Goal: Information Seeking & Learning: Check status

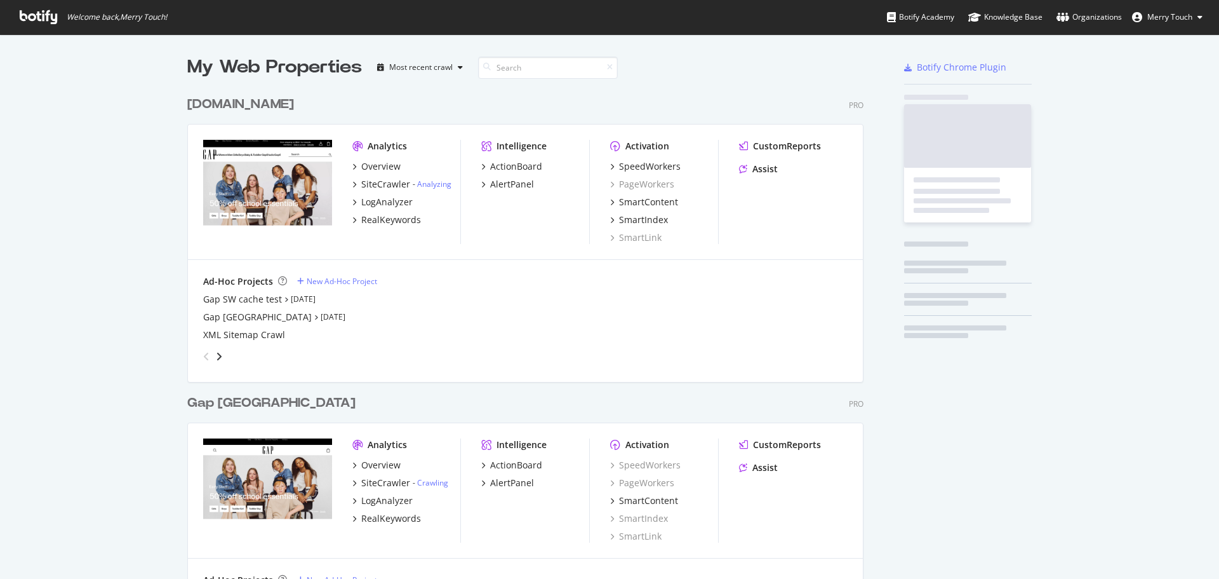
scroll to position [1454, 677]
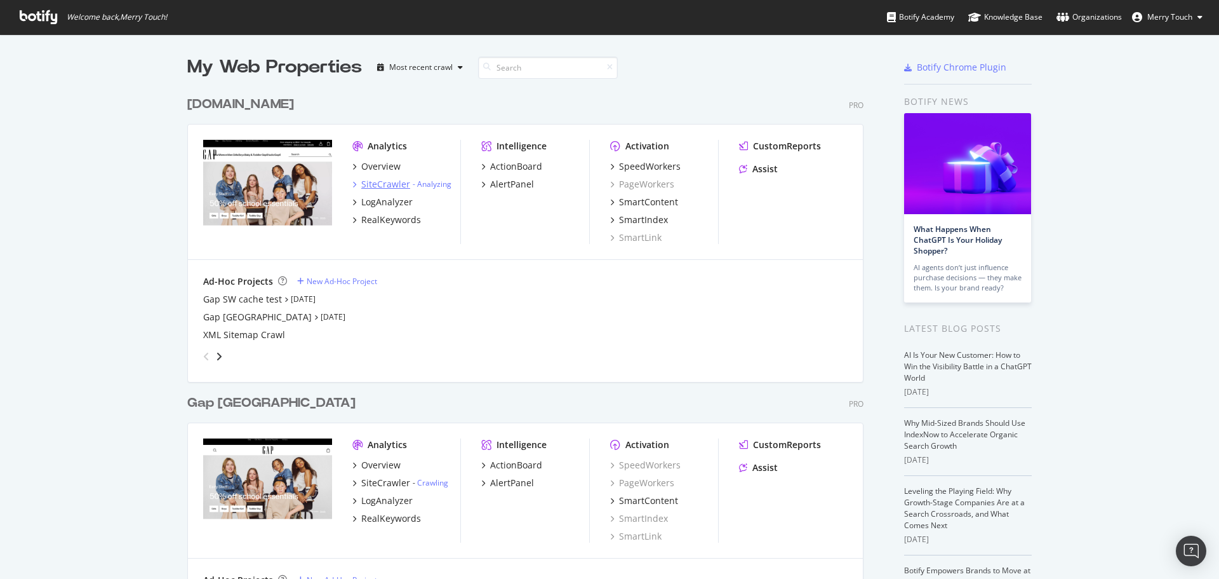
click at [384, 180] on div "SiteCrawler" at bounding box center [385, 184] width 49 height 13
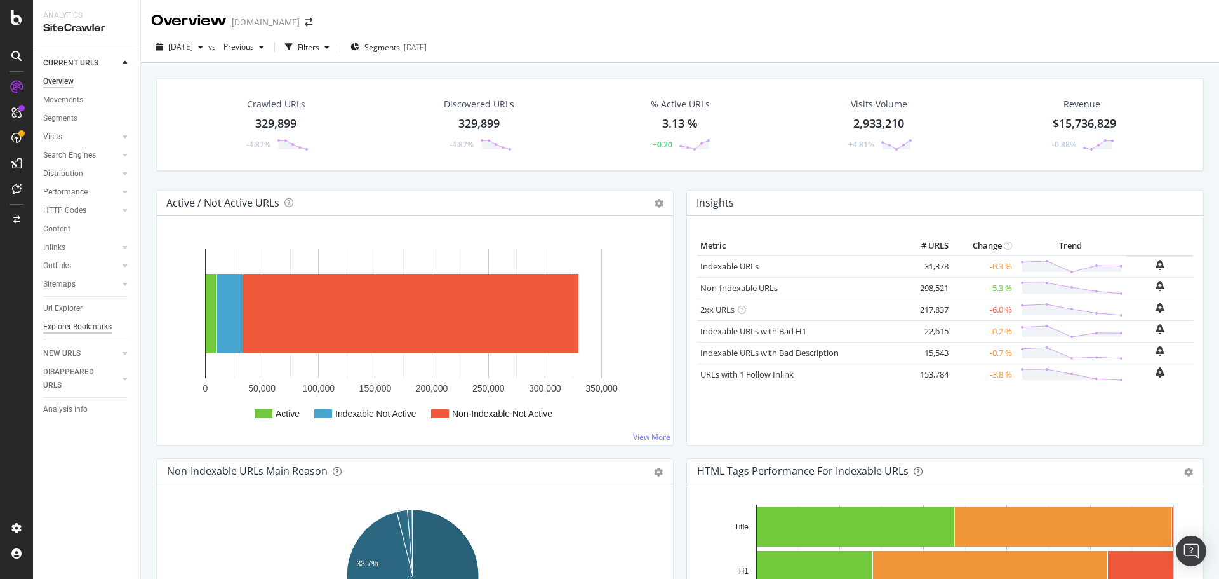
click at [69, 326] on div "Explorer Bookmarks" at bounding box center [77, 326] width 69 height 13
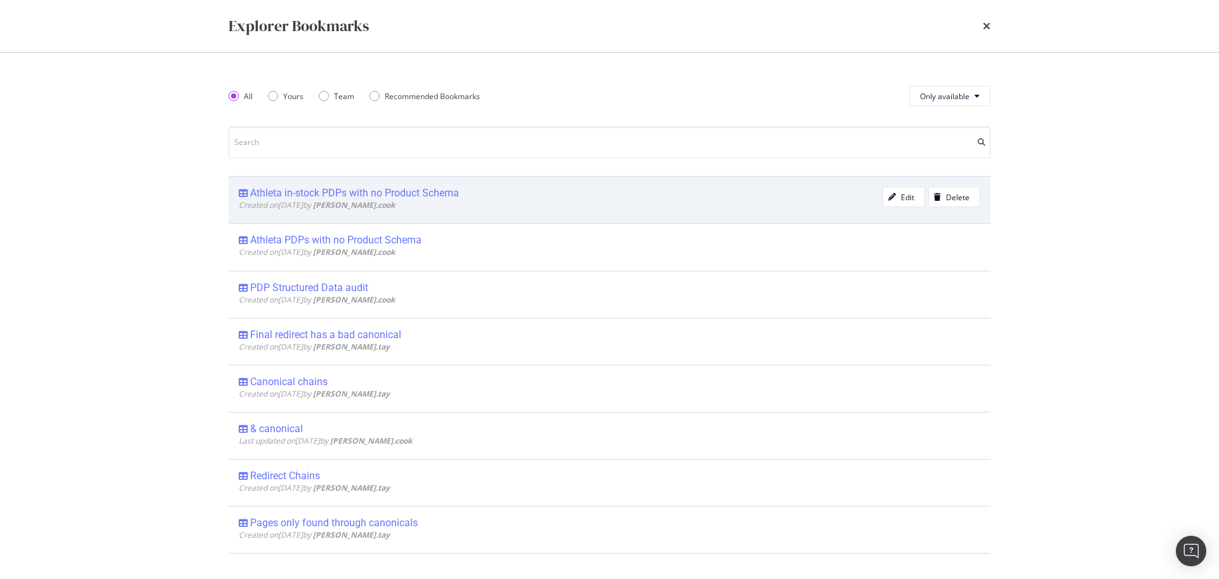
click at [280, 189] on div "Athleta in-stock PDPs with no Product Schema" at bounding box center [354, 193] width 209 height 13
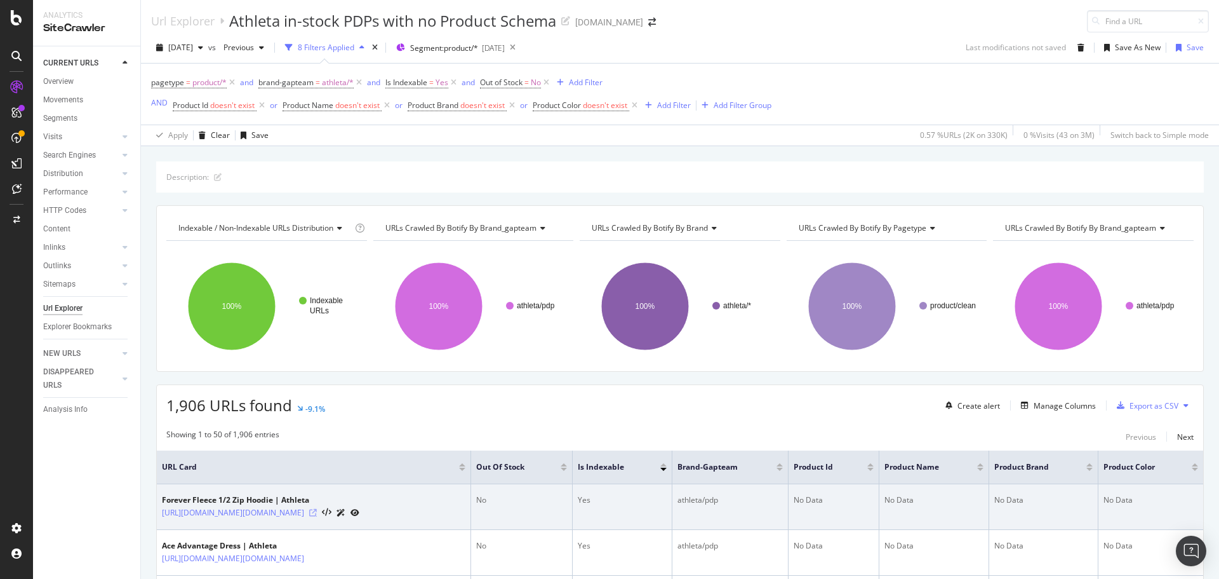
click at [317, 511] on icon at bounding box center [313, 513] width 8 height 8
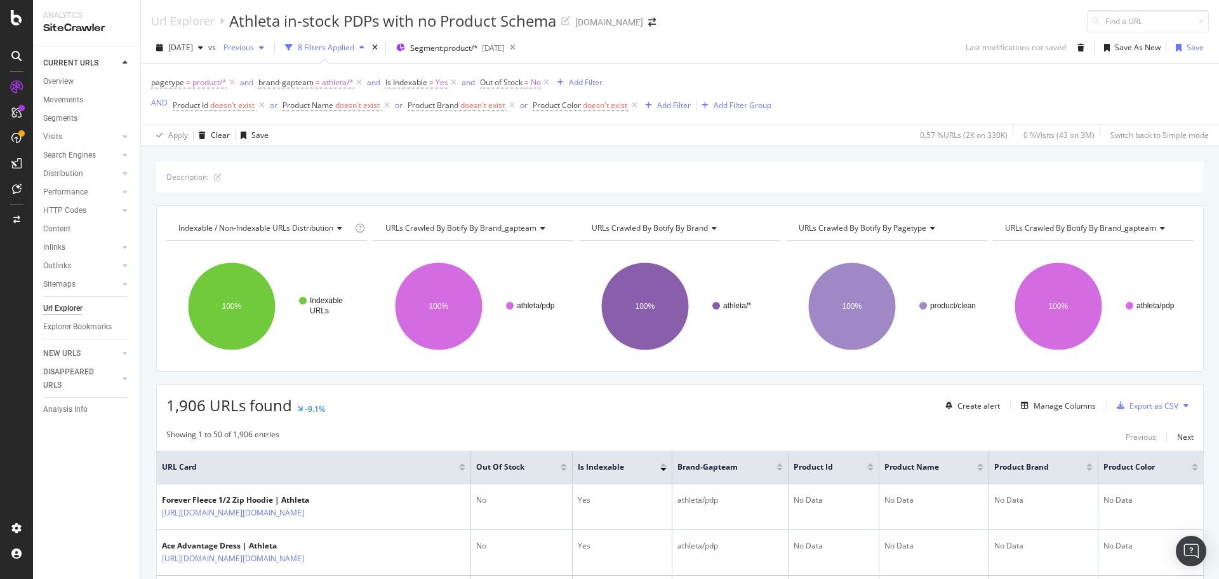
click at [254, 44] on span "Previous" at bounding box center [236, 47] width 36 height 11
click at [692, 28] on div "Url Explorer Athleta in-stock PDPs with no Product Schema [DOMAIN_NAME]" at bounding box center [680, 16] width 1078 height 32
click at [185, 50] on span "[DATE]" at bounding box center [180, 47] width 25 height 11
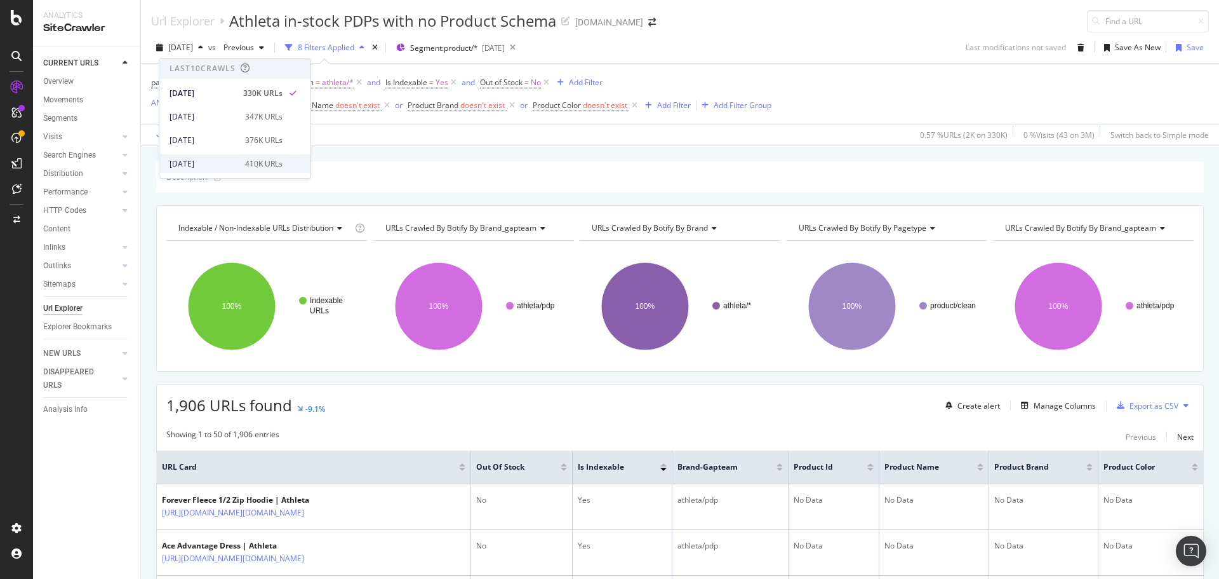
click at [246, 165] on div "410K URLs" at bounding box center [263, 163] width 37 height 11
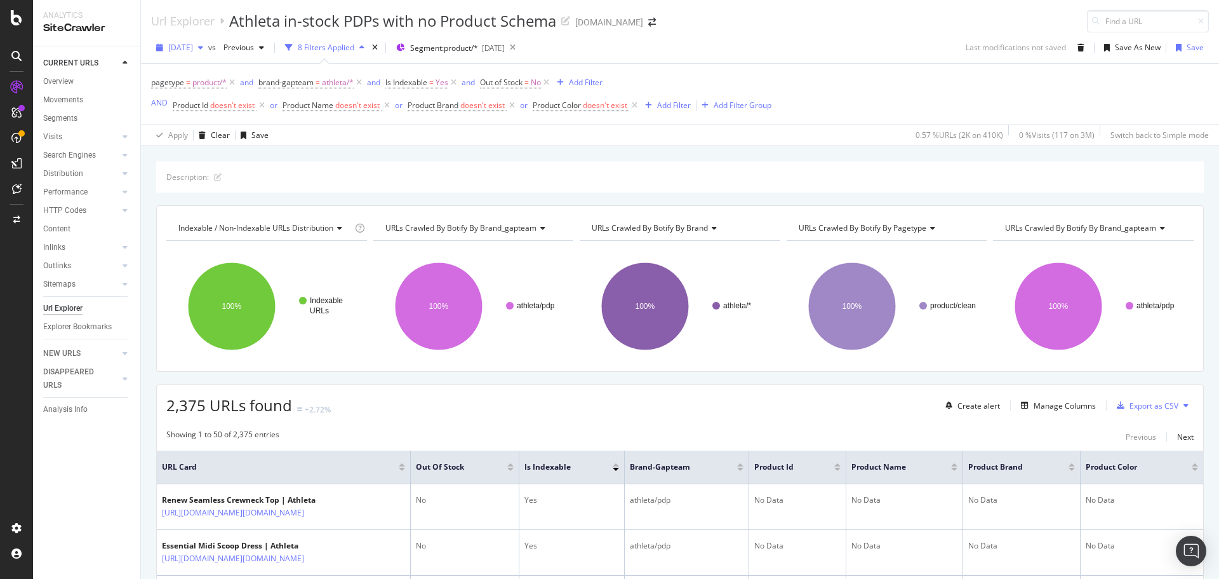
click at [186, 49] on span "[DATE]" at bounding box center [180, 47] width 25 height 11
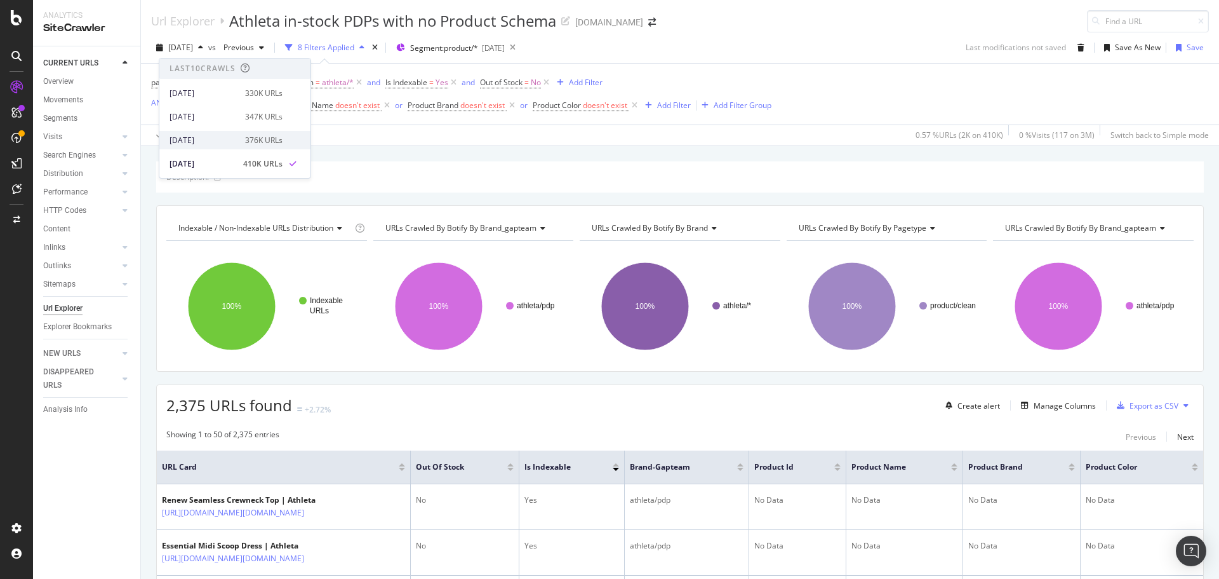
click at [218, 138] on div "[DATE]" at bounding box center [204, 140] width 68 height 11
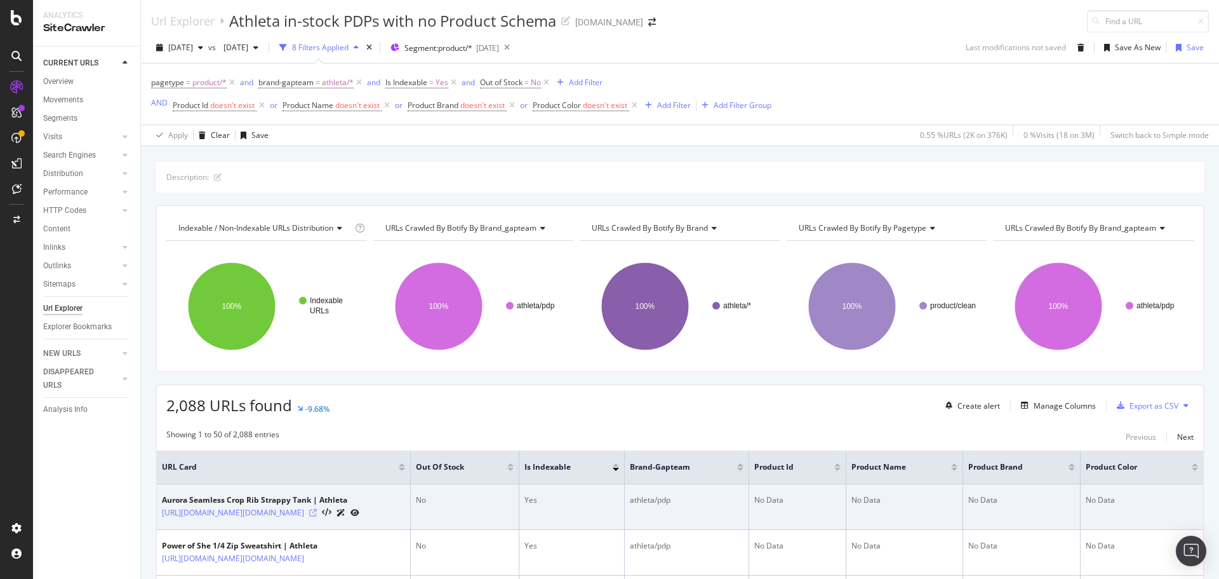
click at [317, 516] on icon at bounding box center [313, 513] width 8 height 8
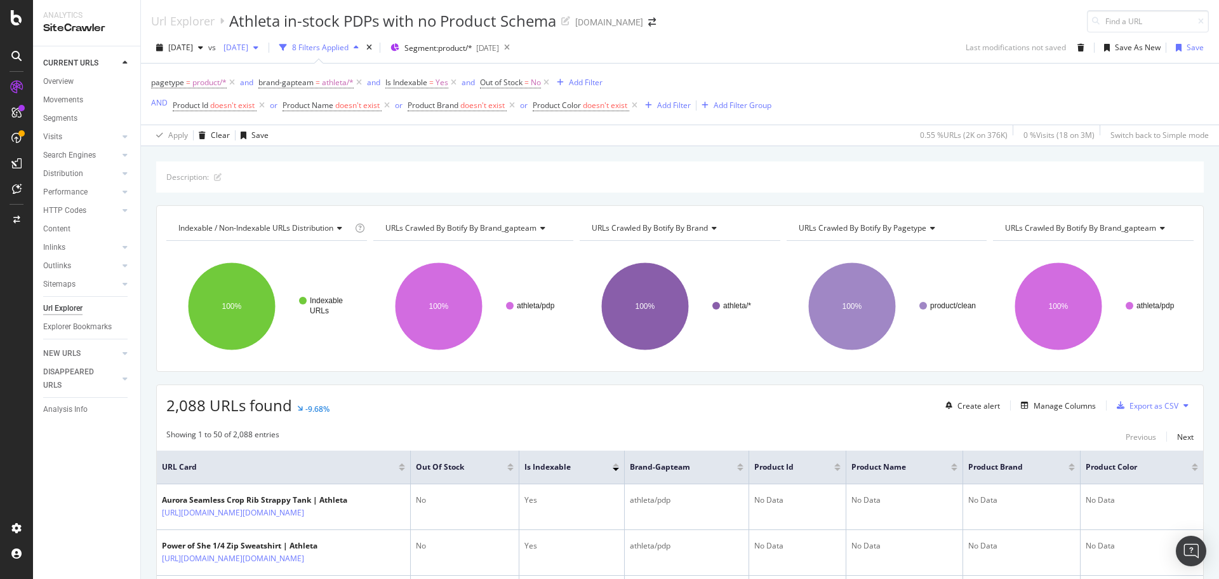
click at [248, 48] on span "[DATE]" at bounding box center [233, 47] width 30 height 11
click at [693, 19] on div "Url Explorer Athleta in-stock PDPs with no Product Schema [DOMAIN_NAME]" at bounding box center [680, 16] width 1078 height 32
click at [196, 53] on div "[DATE]" at bounding box center [179, 47] width 57 height 19
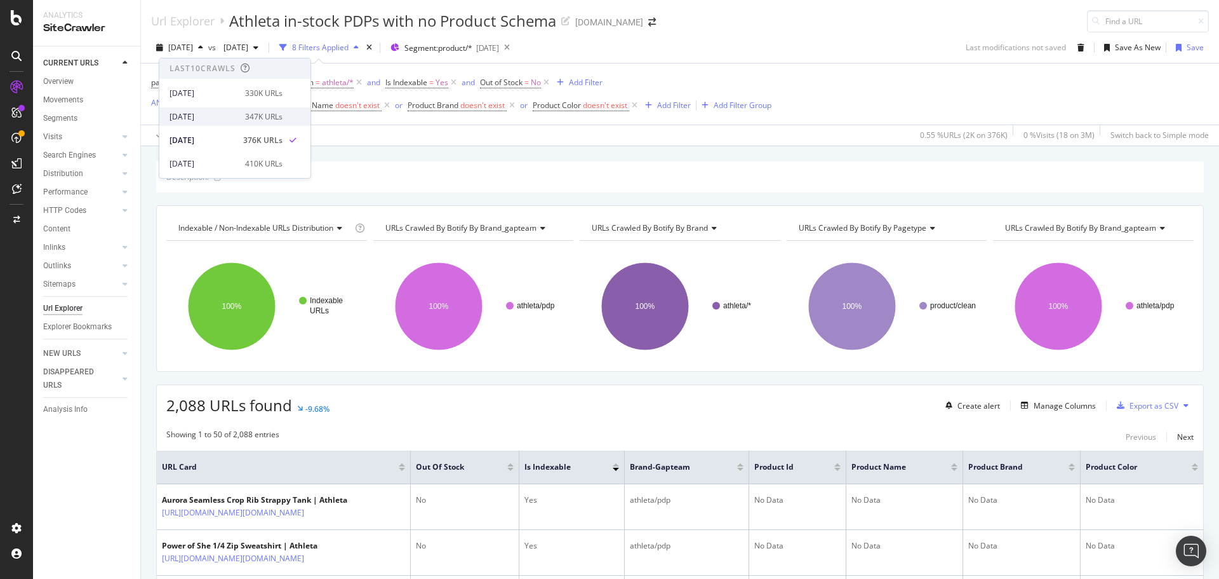
click at [204, 108] on div "[DATE] 347K URLs" at bounding box center [234, 116] width 151 height 18
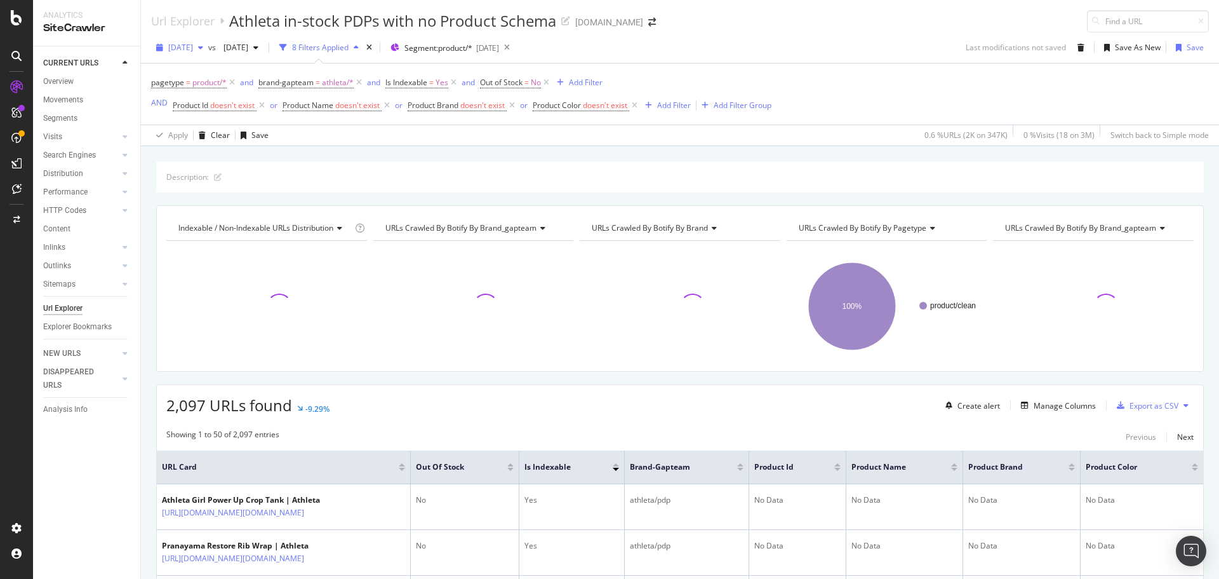
click at [175, 42] on span "[DATE]" at bounding box center [180, 47] width 25 height 11
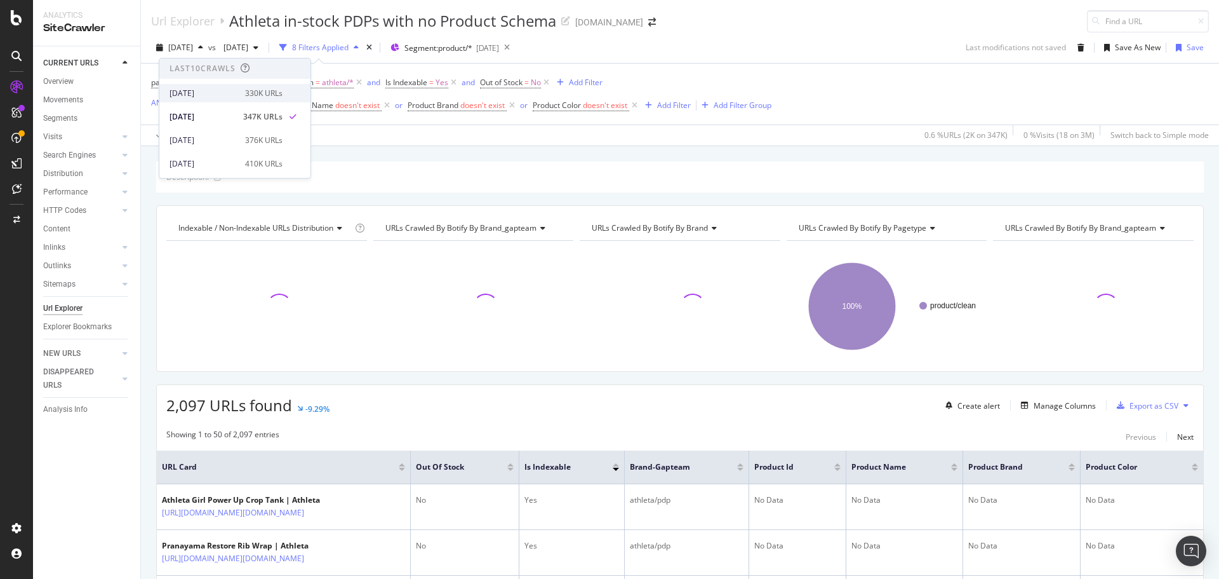
click at [188, 89] on div "[DATE]" at bounding box center [204, 93] width 68 height 11
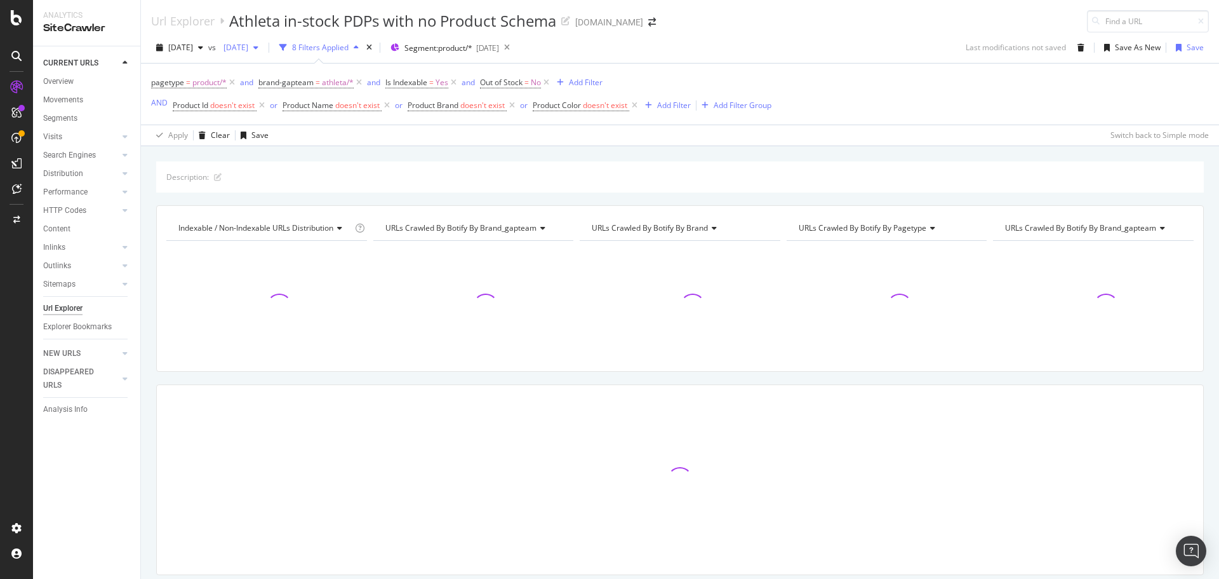
click at [248, 45] on span "[DATE]" at bounding box center [233, 47] width 30 height 11
click at [302, 112] on div "[DATE]" at bounding box center [282, 116] width 68 height 11
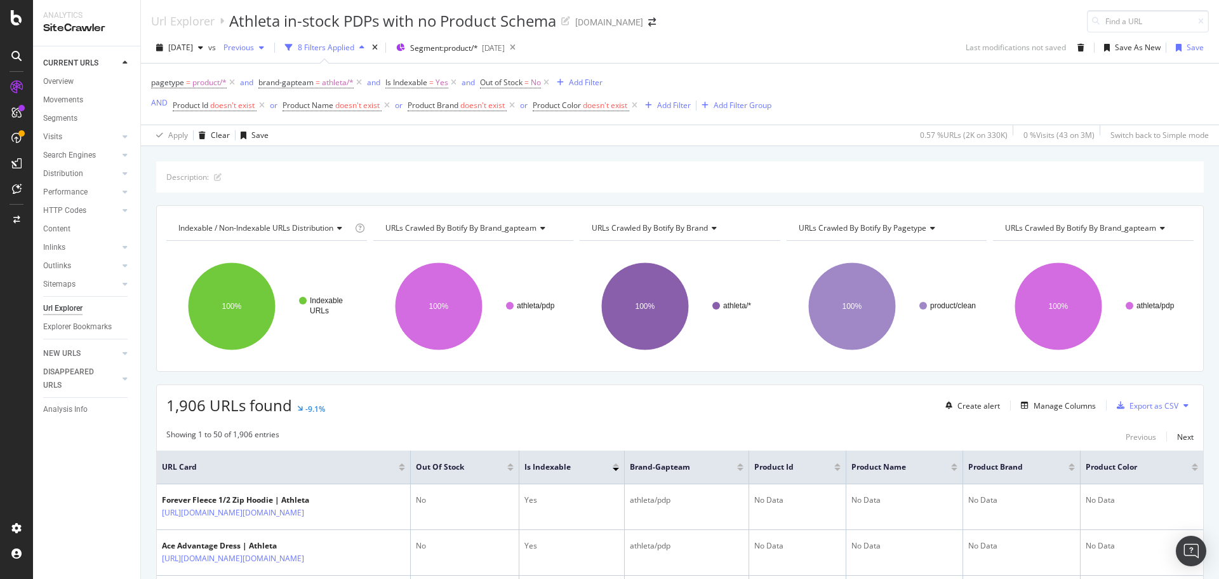
click at [254, 51] on span "Previous" at bounding box center [236, 47] width 36 height 11
click at [277, 133] on div "[DATE]" at bounding box center [282, 130] width 68 height 11
click at [248, 48] on span "[DATE]" at bounding box center [233, 47] width 30 height 11
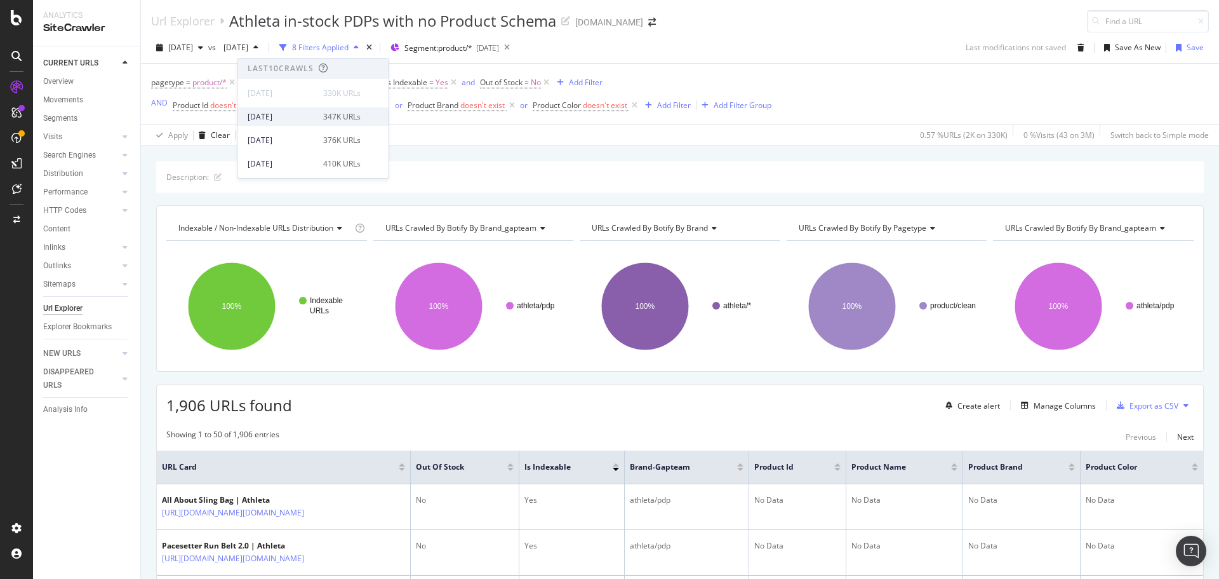
click at [318, 118] on div "[DATE] 347K URLs" at bounding box center [304, 116] width 113 height 11
